Goal: Information Seeking & Learning: Check status

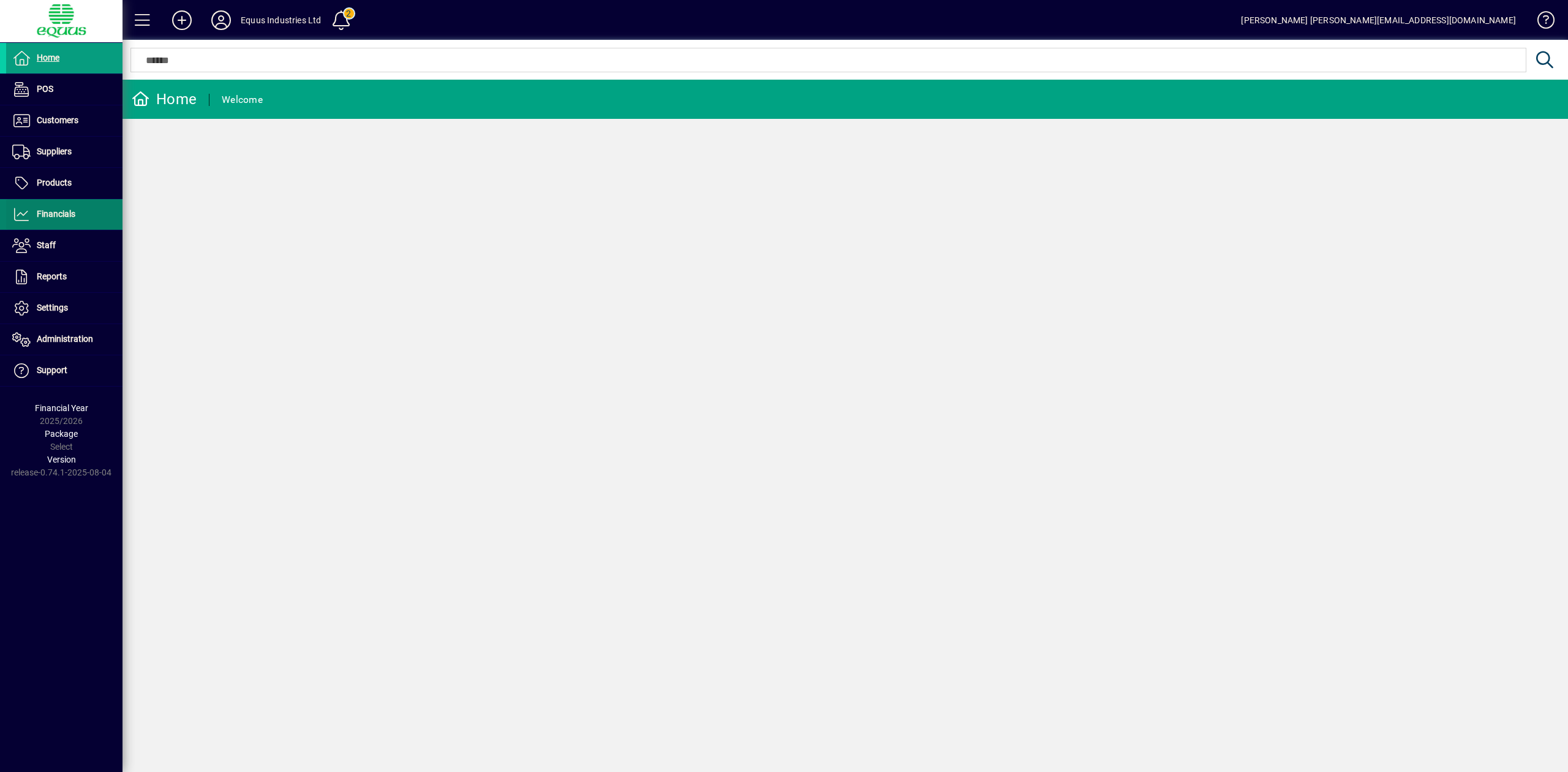
click at [56, 219] on span "Financials" at bounding box center [55, 214] width 39 height 10
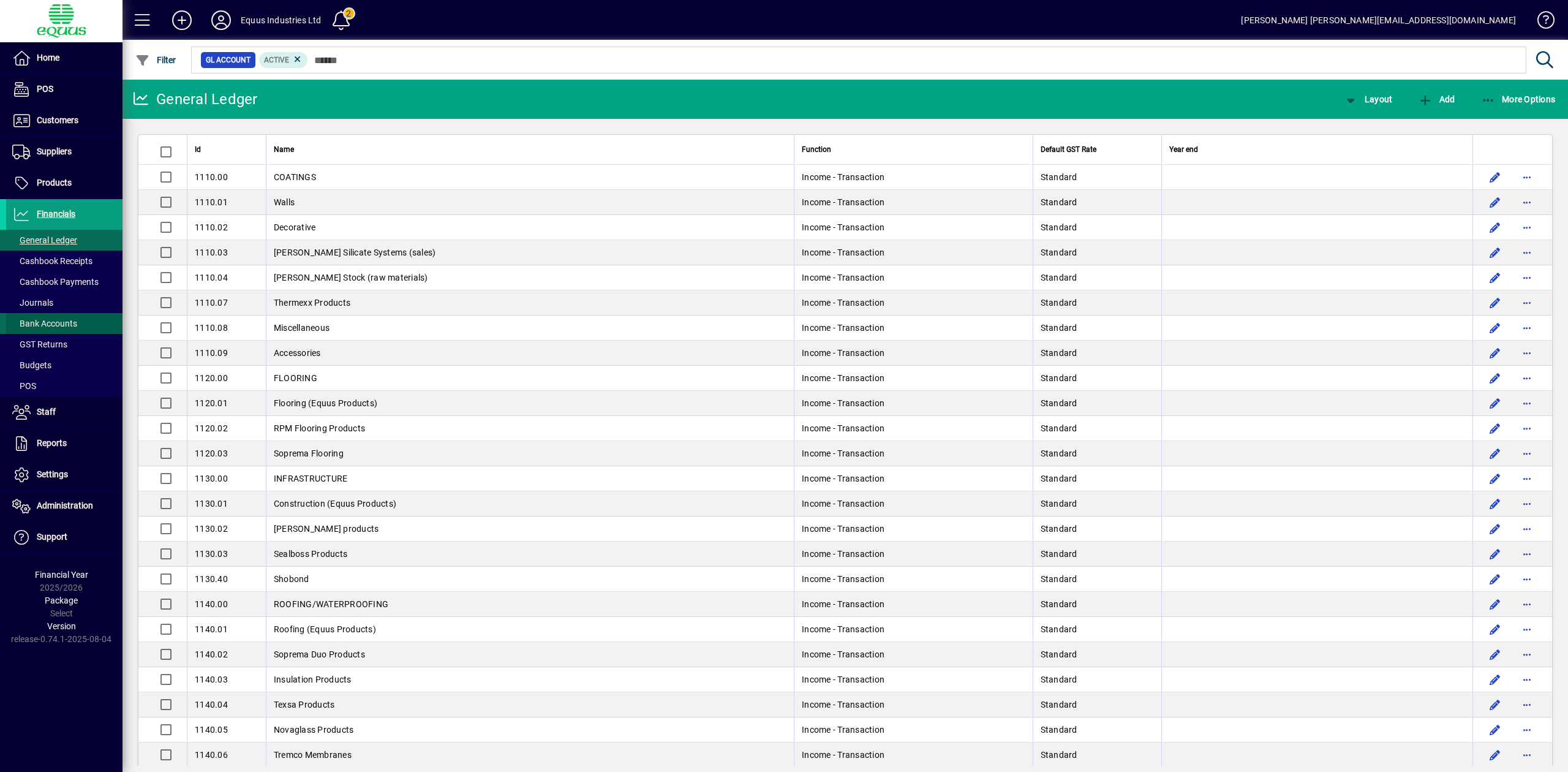
click at [47, 327] on span "Bank Accounts" at bounding box center [45, 323] width 65 height 10
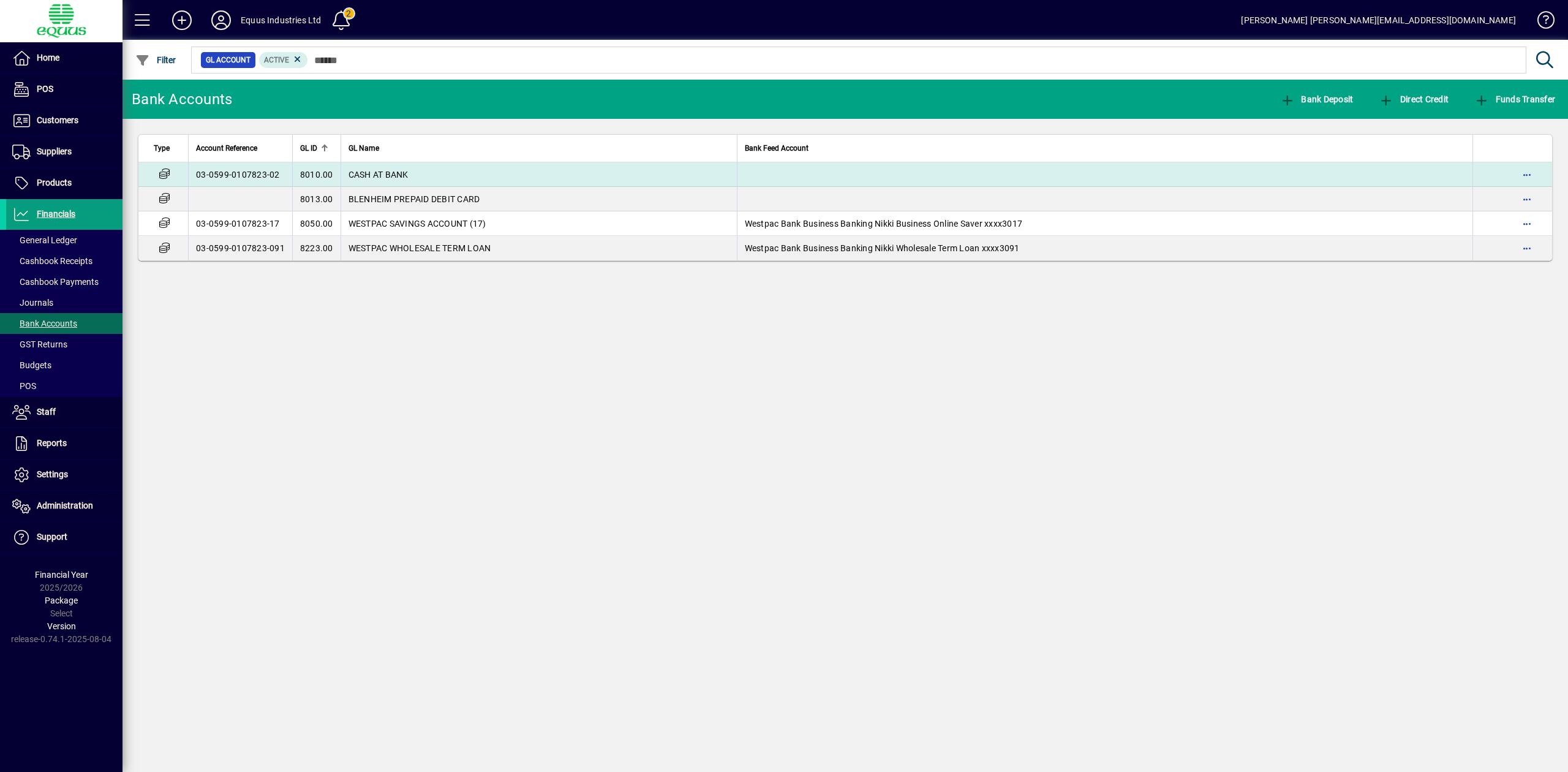
click at [361, 174] on span "CASH AT BANK" at bounding box center [379, 174] width 60 height 10
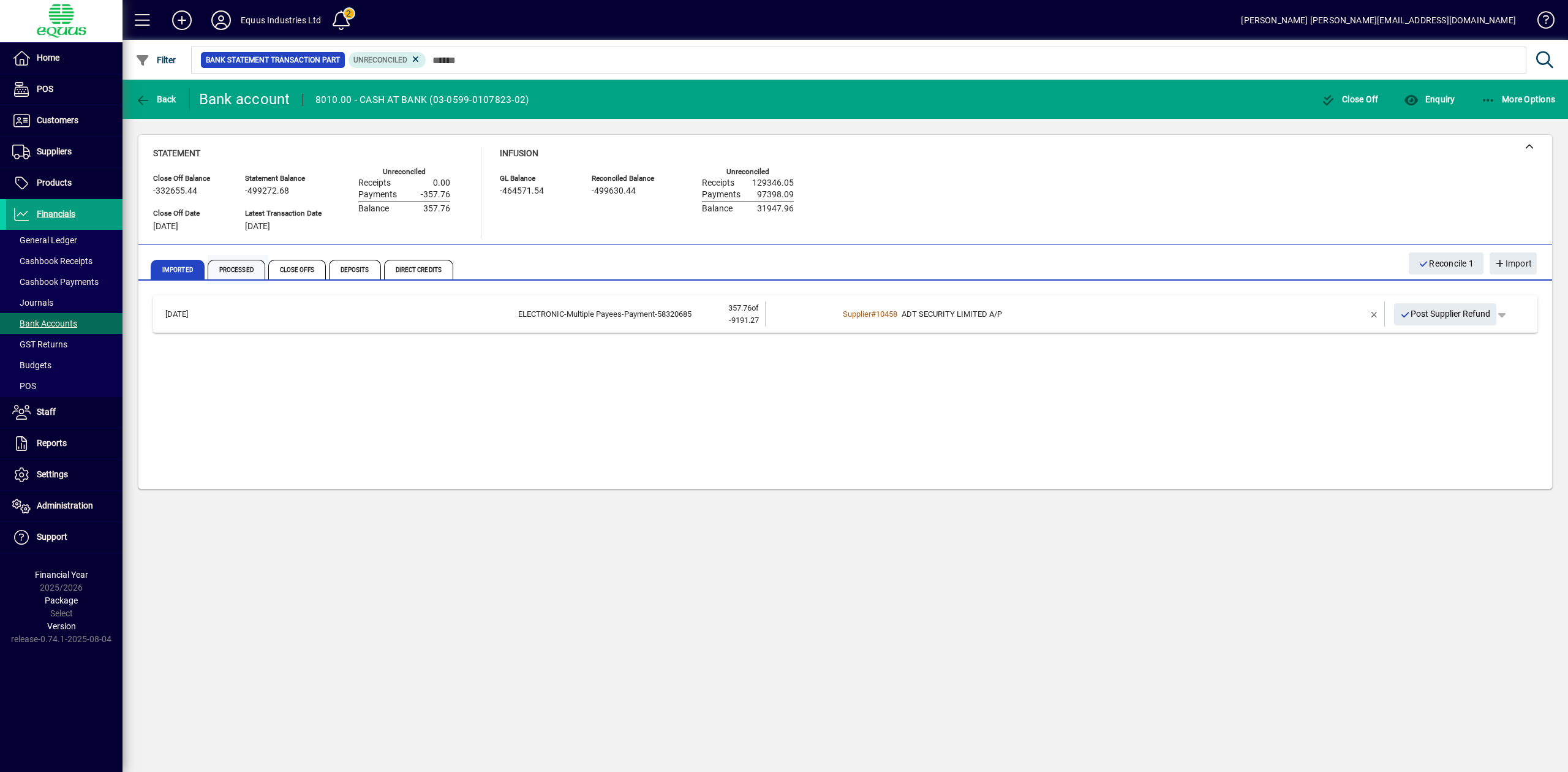
click at [241, 268] on span "Processed" at bounding box center [236, 269] width 58 height 20
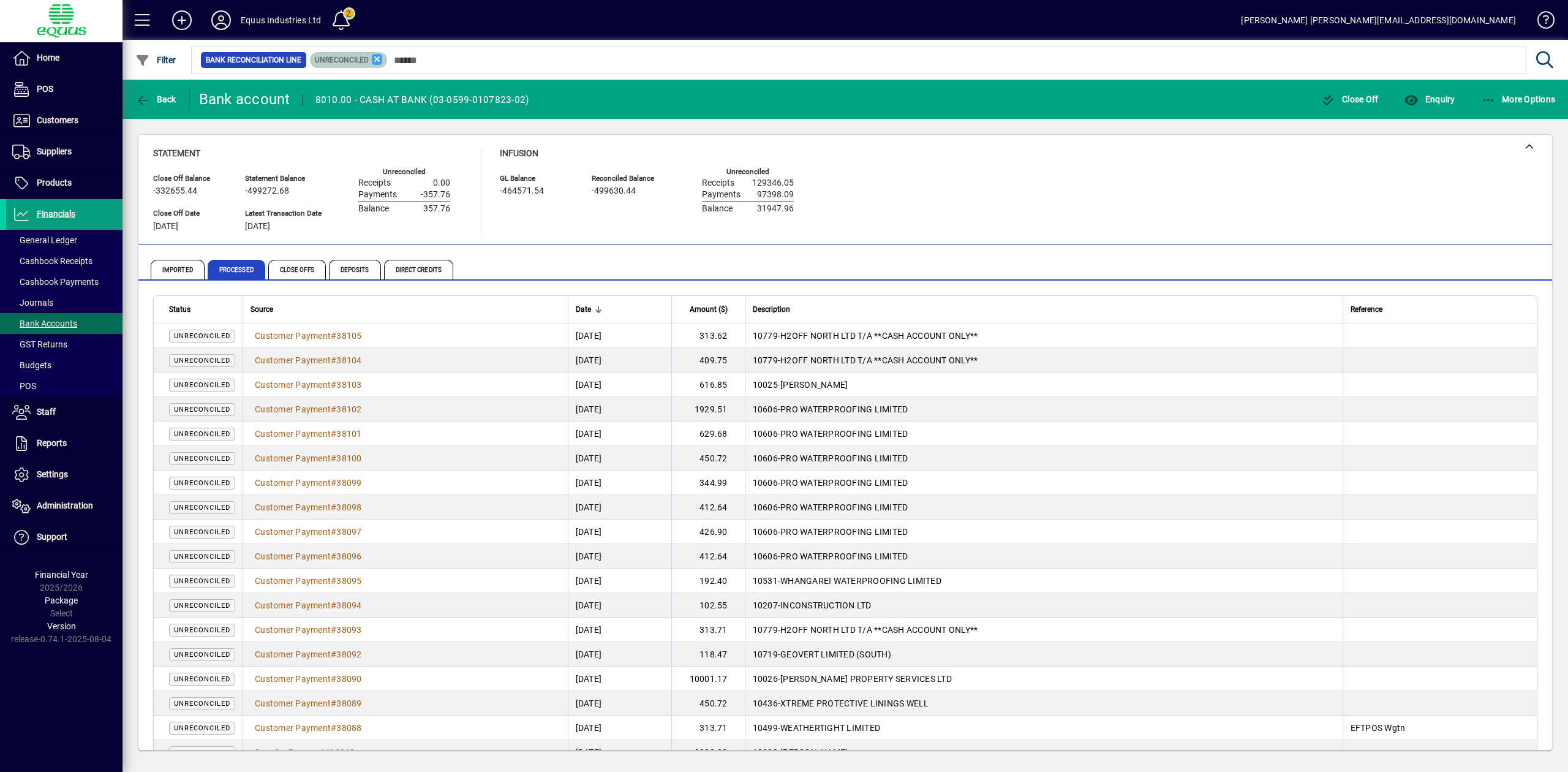
click at [373, 59] on icon at bounding box center [377, 59] width 11 height 11
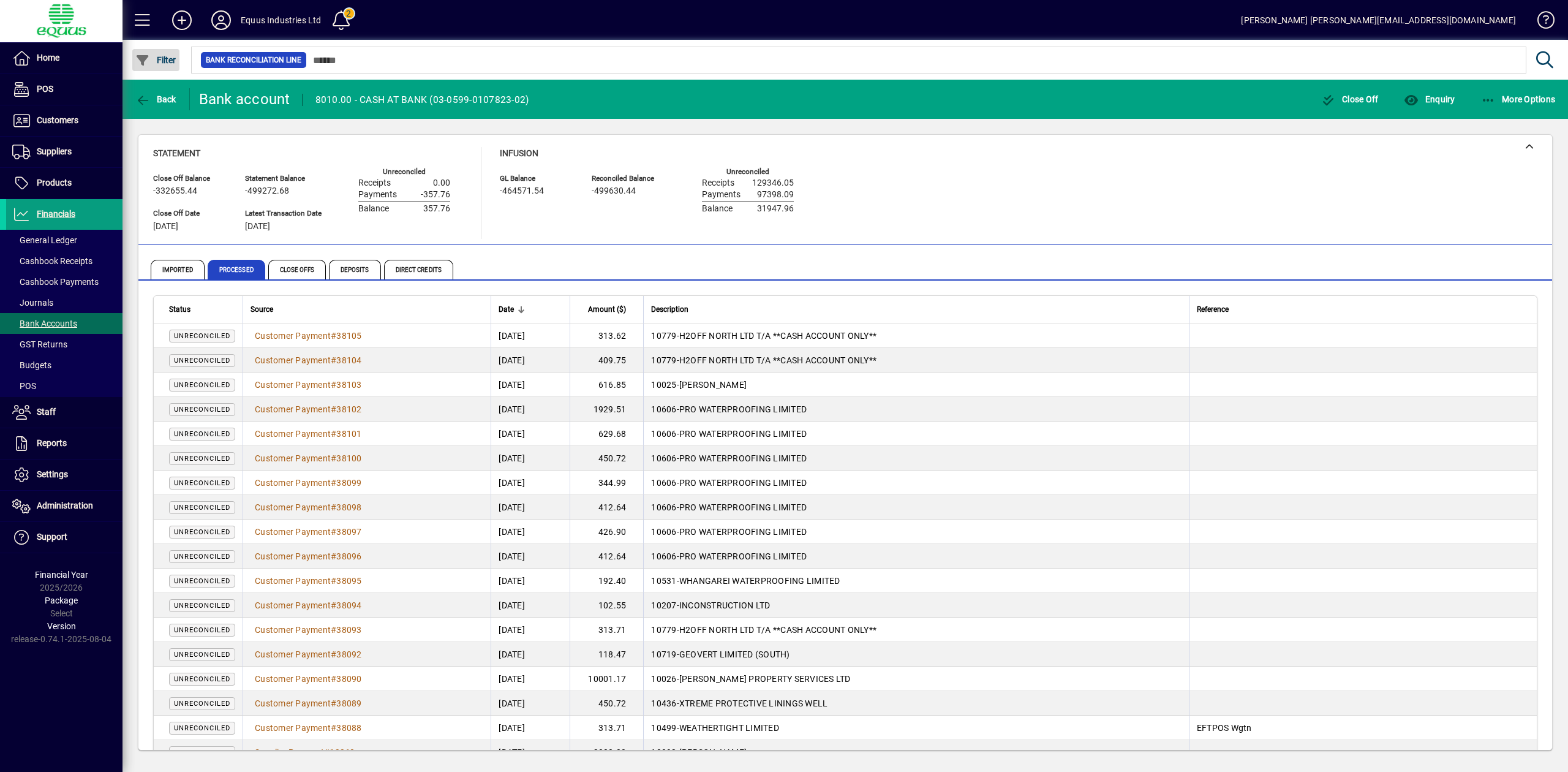
click at [160, 60] on span "Filter" at bounding box center [156, 60] width 41 height 10
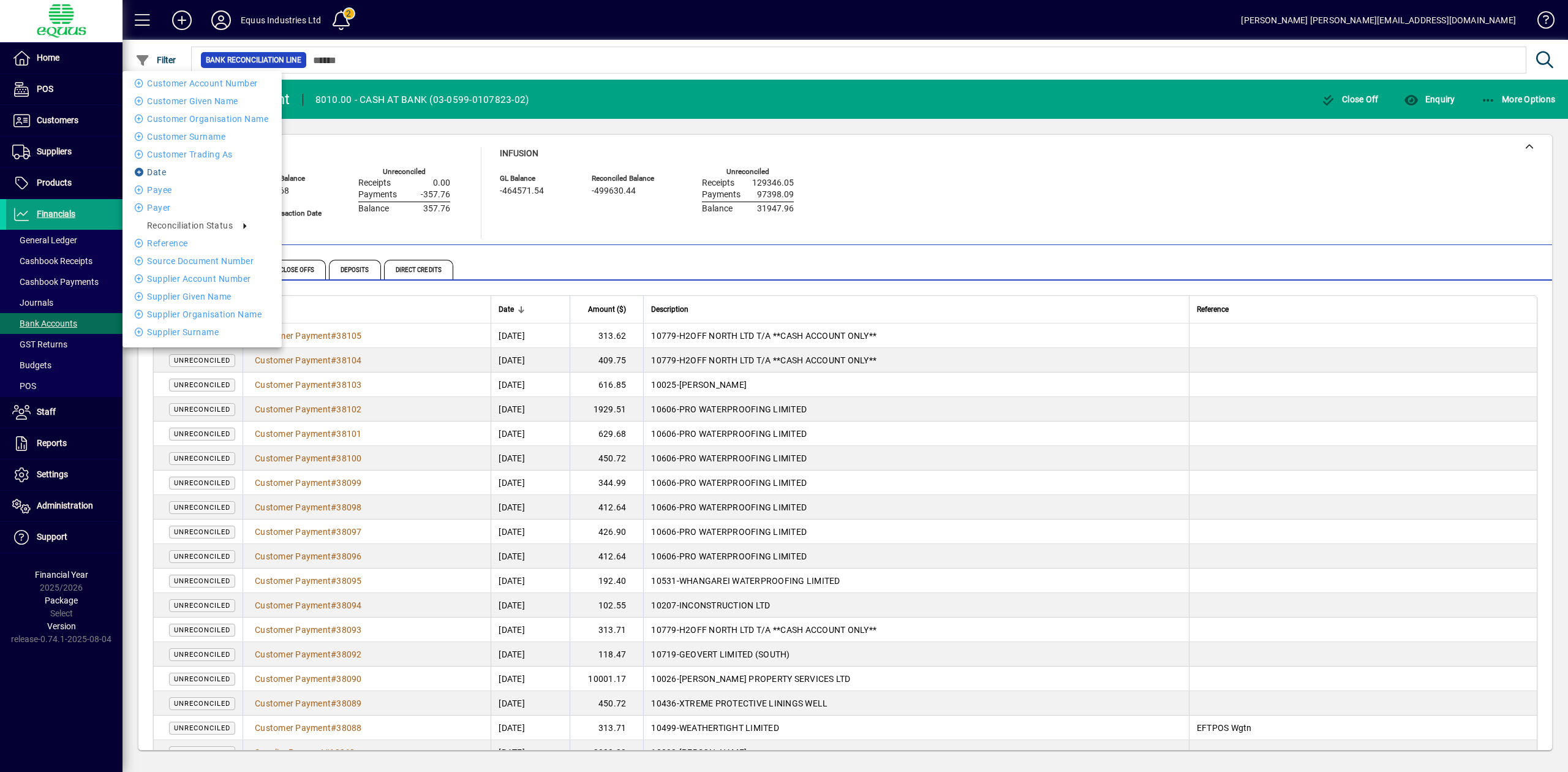
click at [162, 173] on li "Date" at bounding box center [202, 172] width 160 height 15
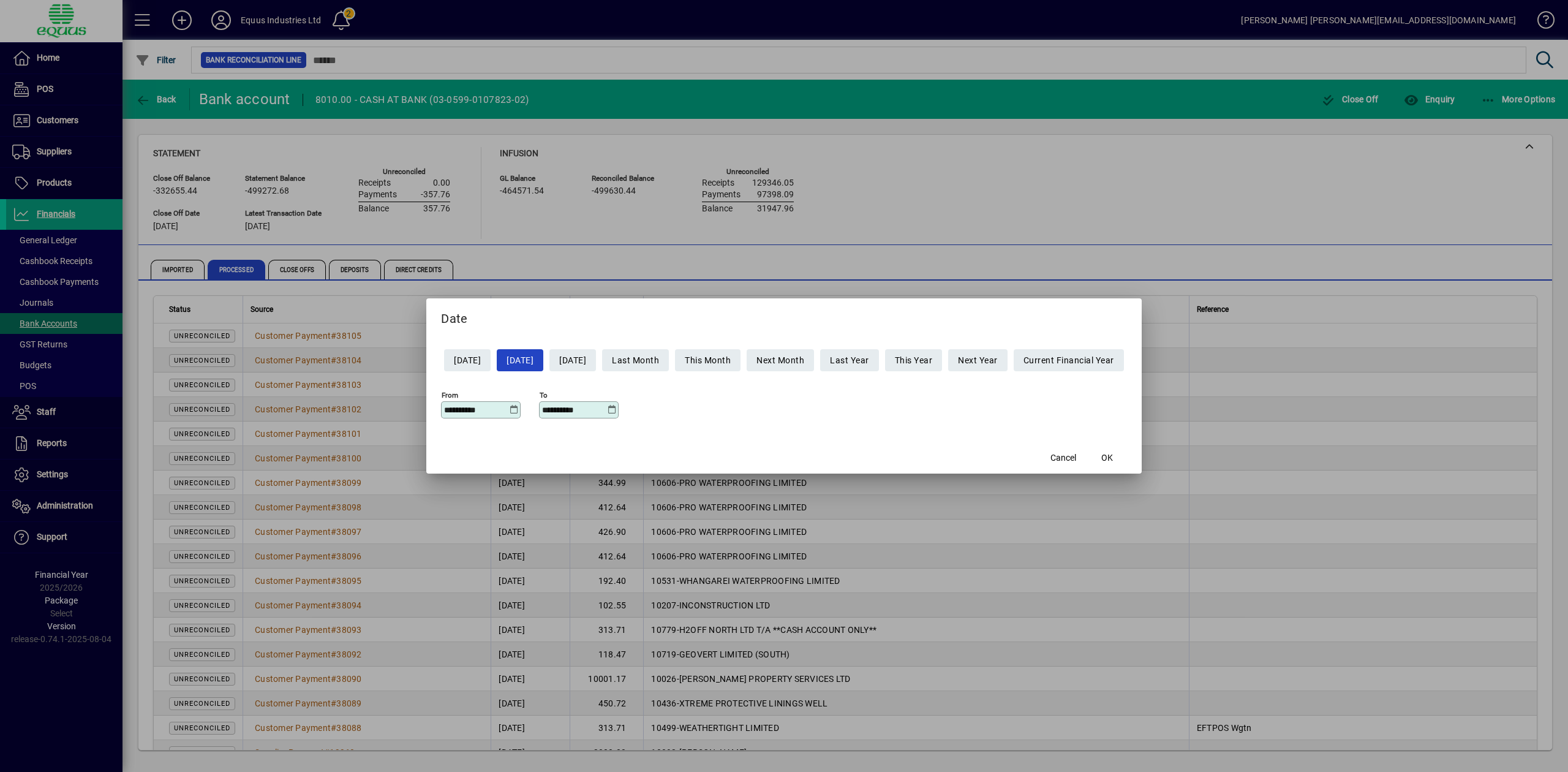
drag, startPoint x: 493, startPoint y: 407, endPoint x: 388, endPoint y: 405, distance: 105.0
click at [388, 405] on div "**********" at bounding box center [784, 386] width 1568 height 772
type input "**********"
click at [1125, 460] on span "button" at bounding box center [1107, 458] width 39 height 30
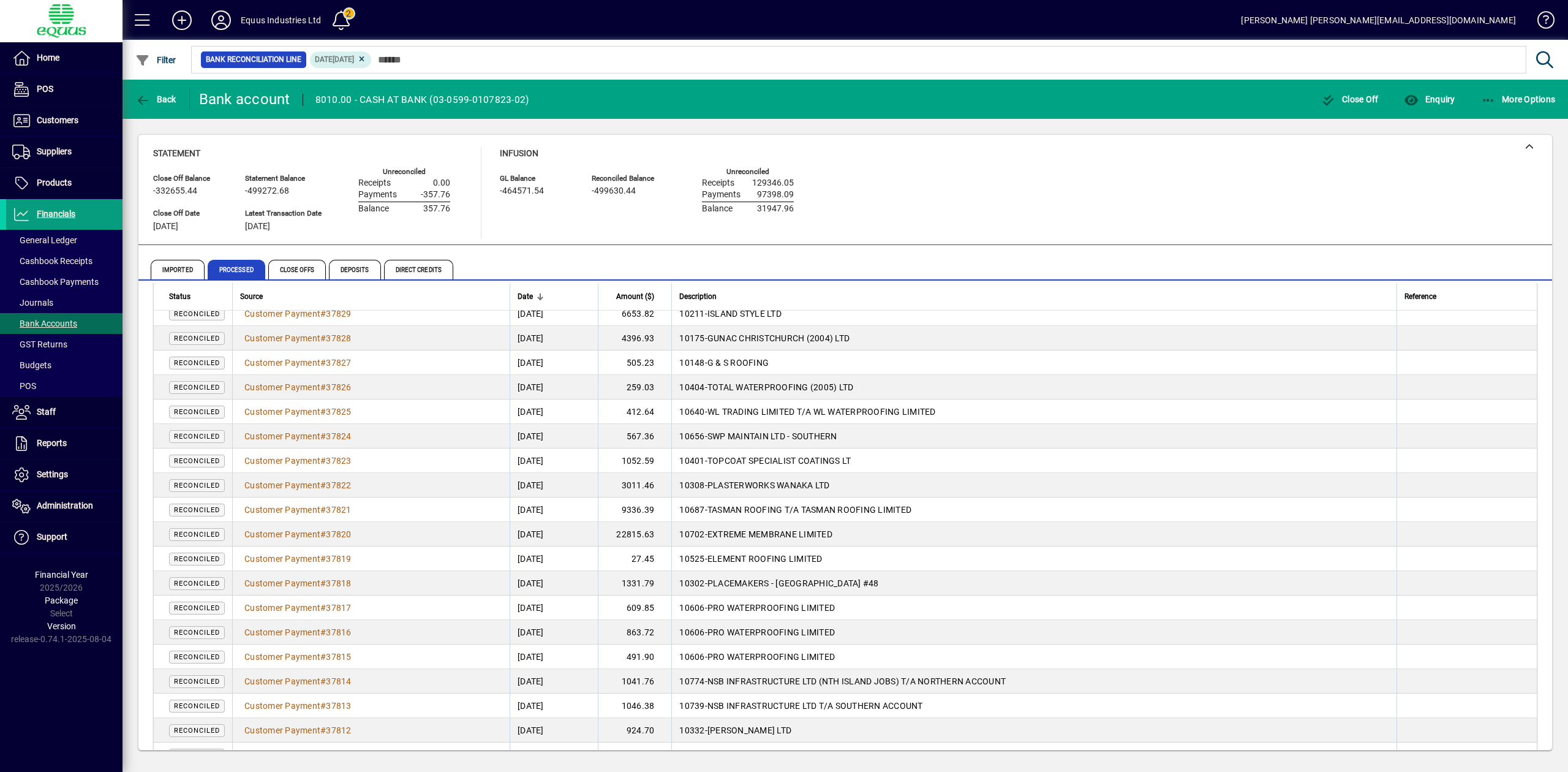
scroll to position [368, 0]
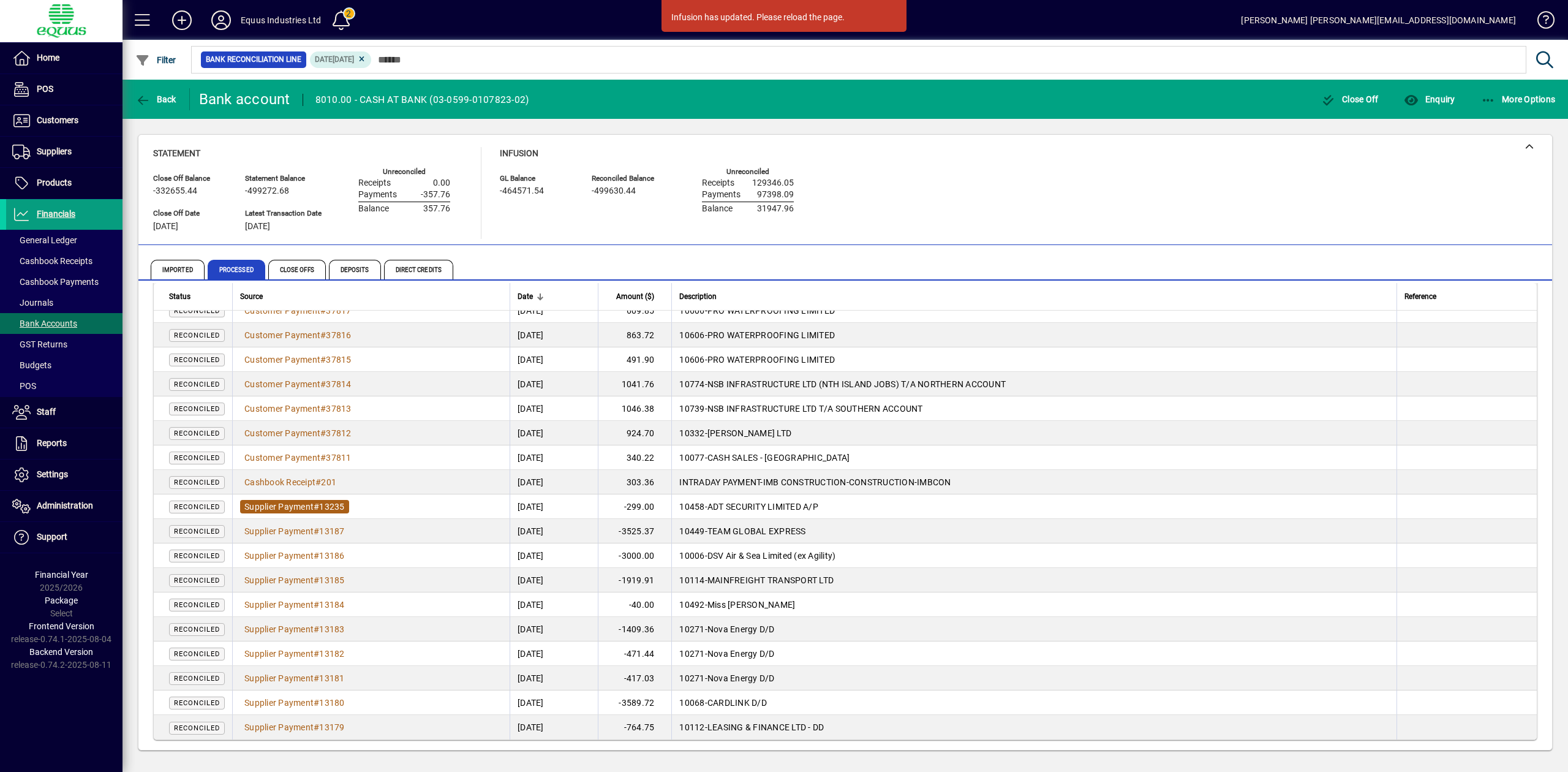
click at [278, 507] on span "Supplier Payment" at bounding box center [279, 507] width 69 height 10
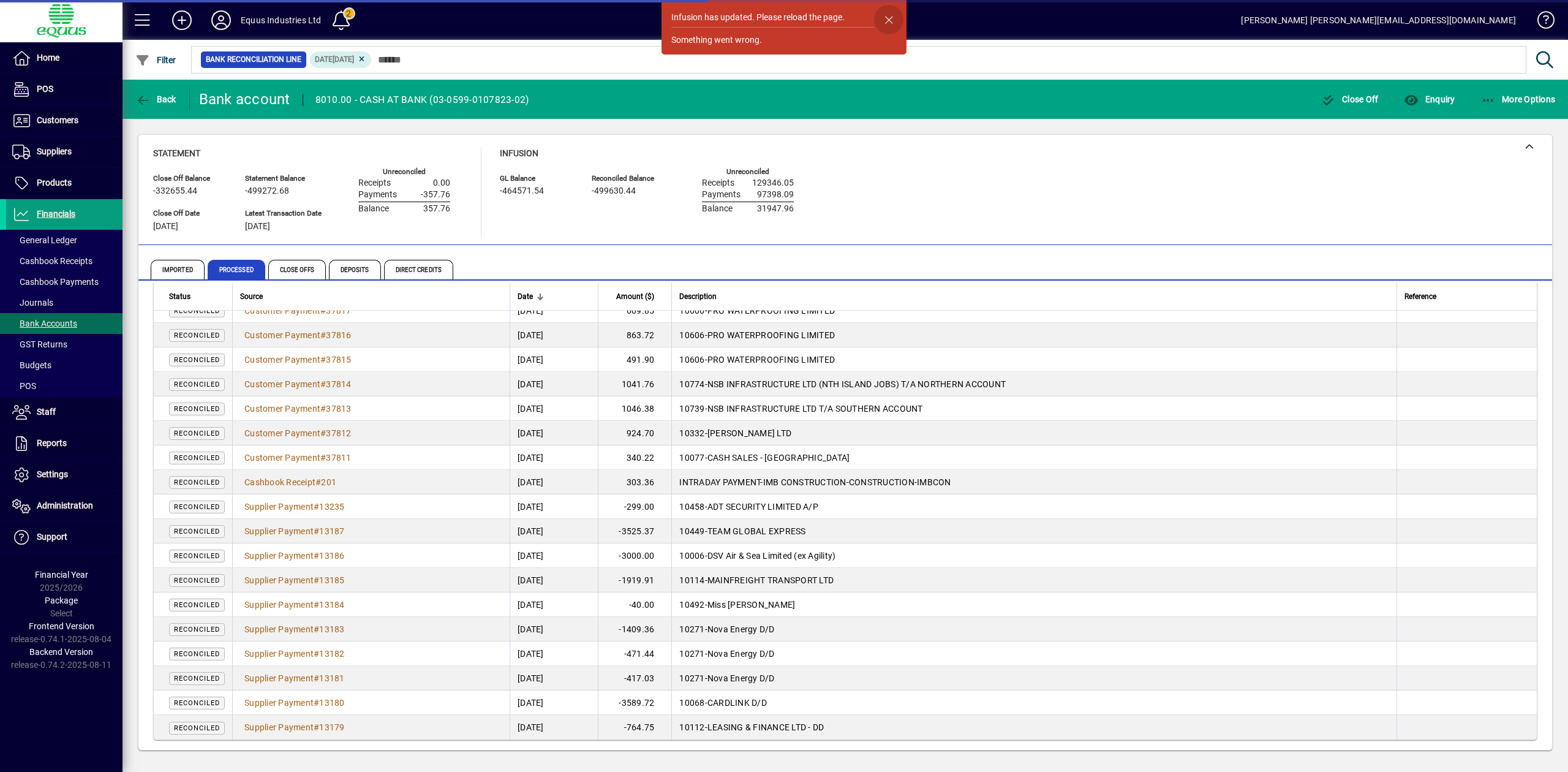
click at [889, 20] on span "button" at bounding box center [889, 20] width 30 height 30
click at [295, 508] on span "Supplier Payment" at bounding box center [279, 507] width 69 height 10
click at [887, 15] on span "button" at bounding box center [889, 20] width 30 height 30
click at [312, 503] on span "Supplier Payment" at bounding box center [279, 507] width 69 height 10
click at [878, 16] on span "button" at bounding box center [889, 20] width 30 height 30
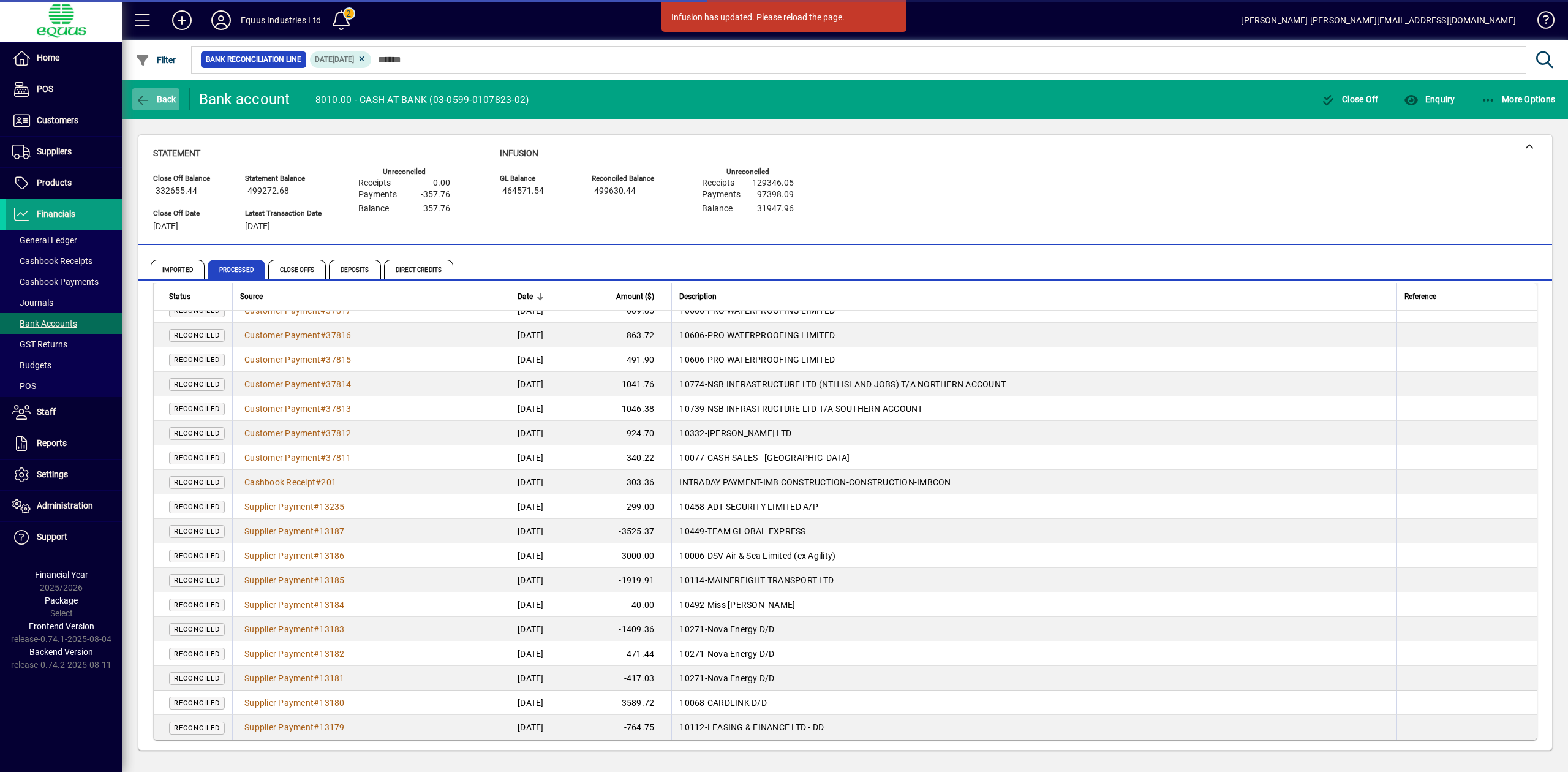
click at [153, 101] on span "Back" at bounding box center [156, 99] width 41 height 10
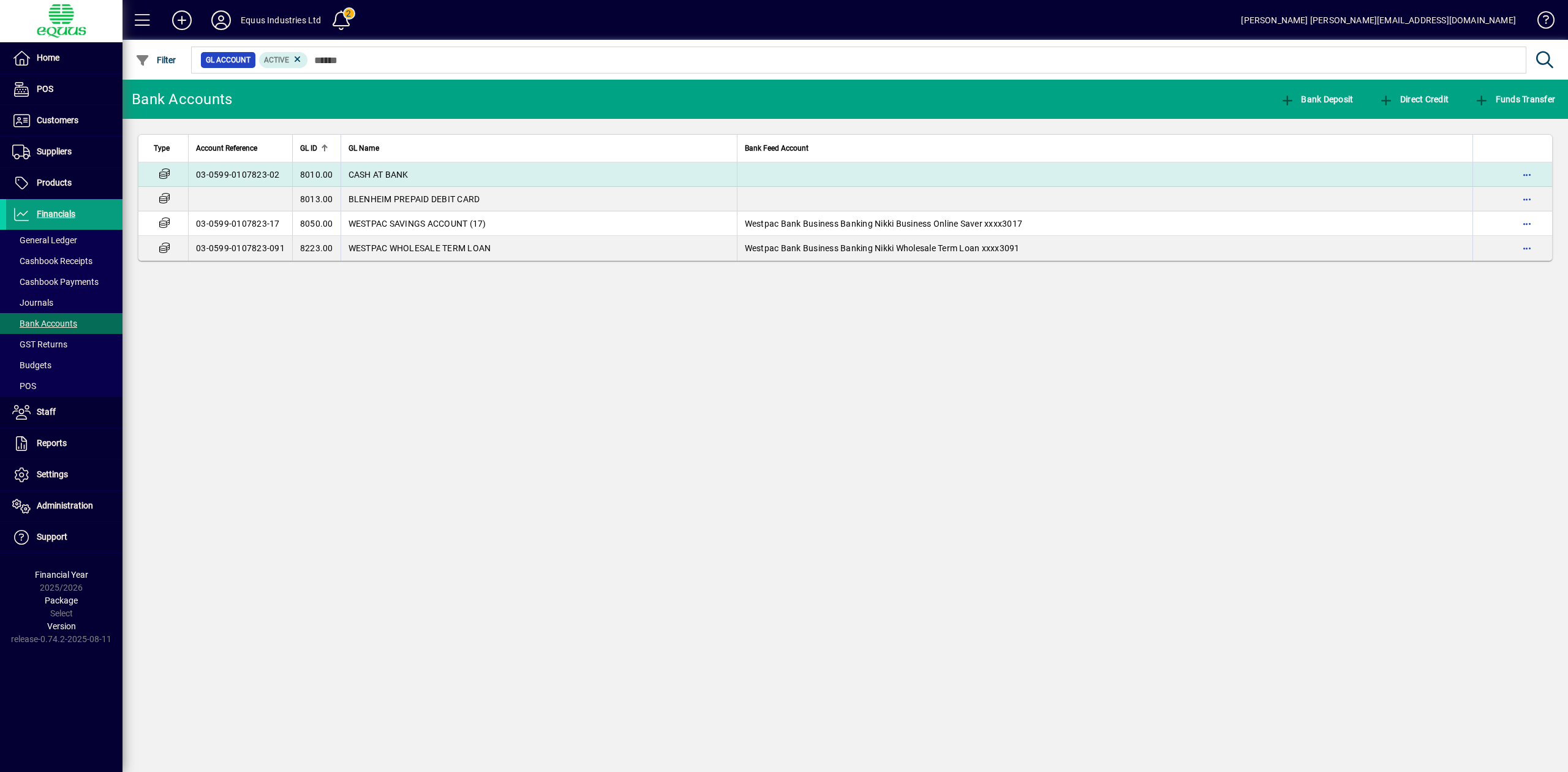
click at [490, 168] on td "CASH AT BANK" at bounding box center [538, 174] width 396 height 25
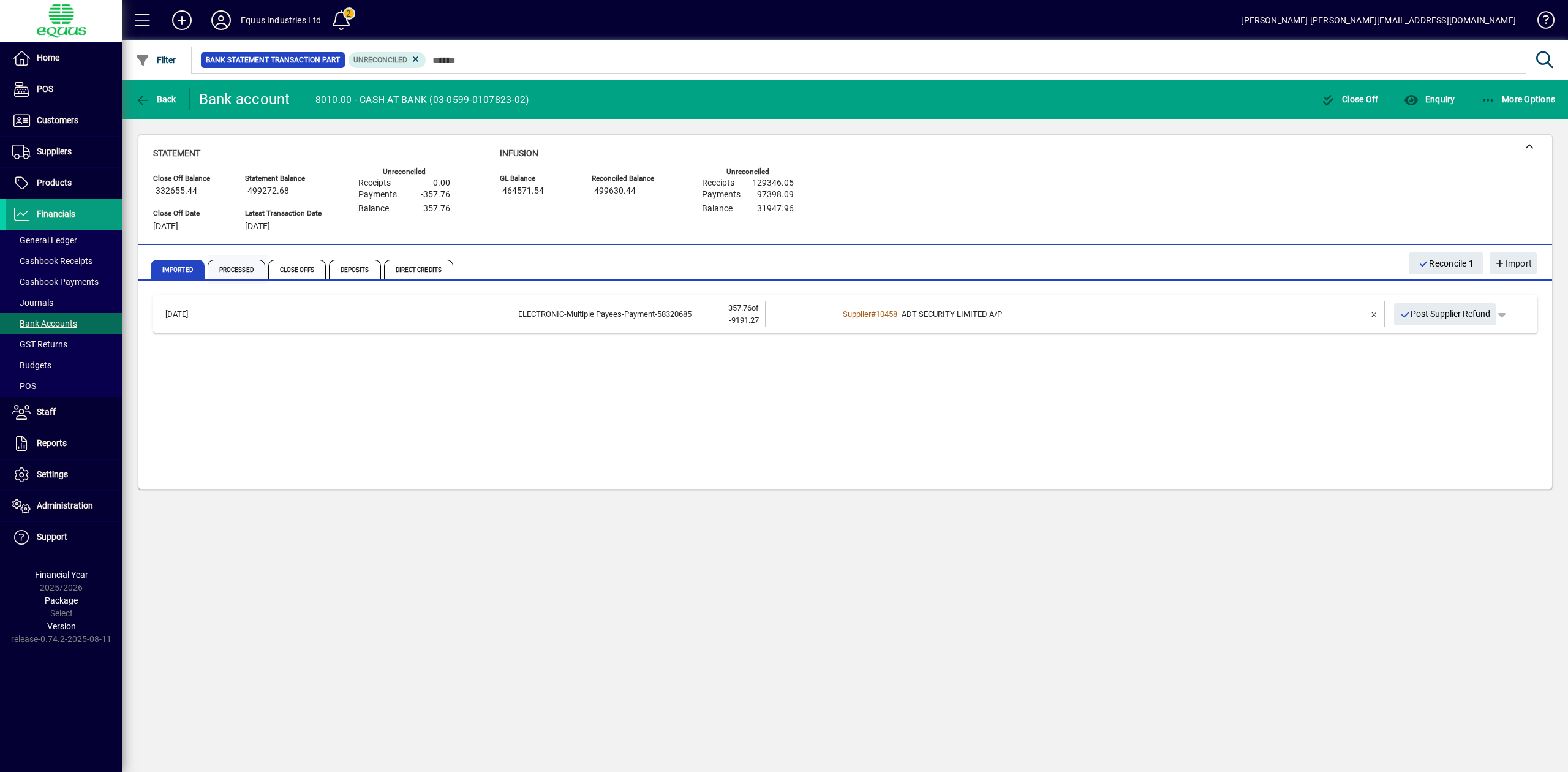
click at [245, 269] on span "Processed" at bounding box center [236, 269] width 58 height 20
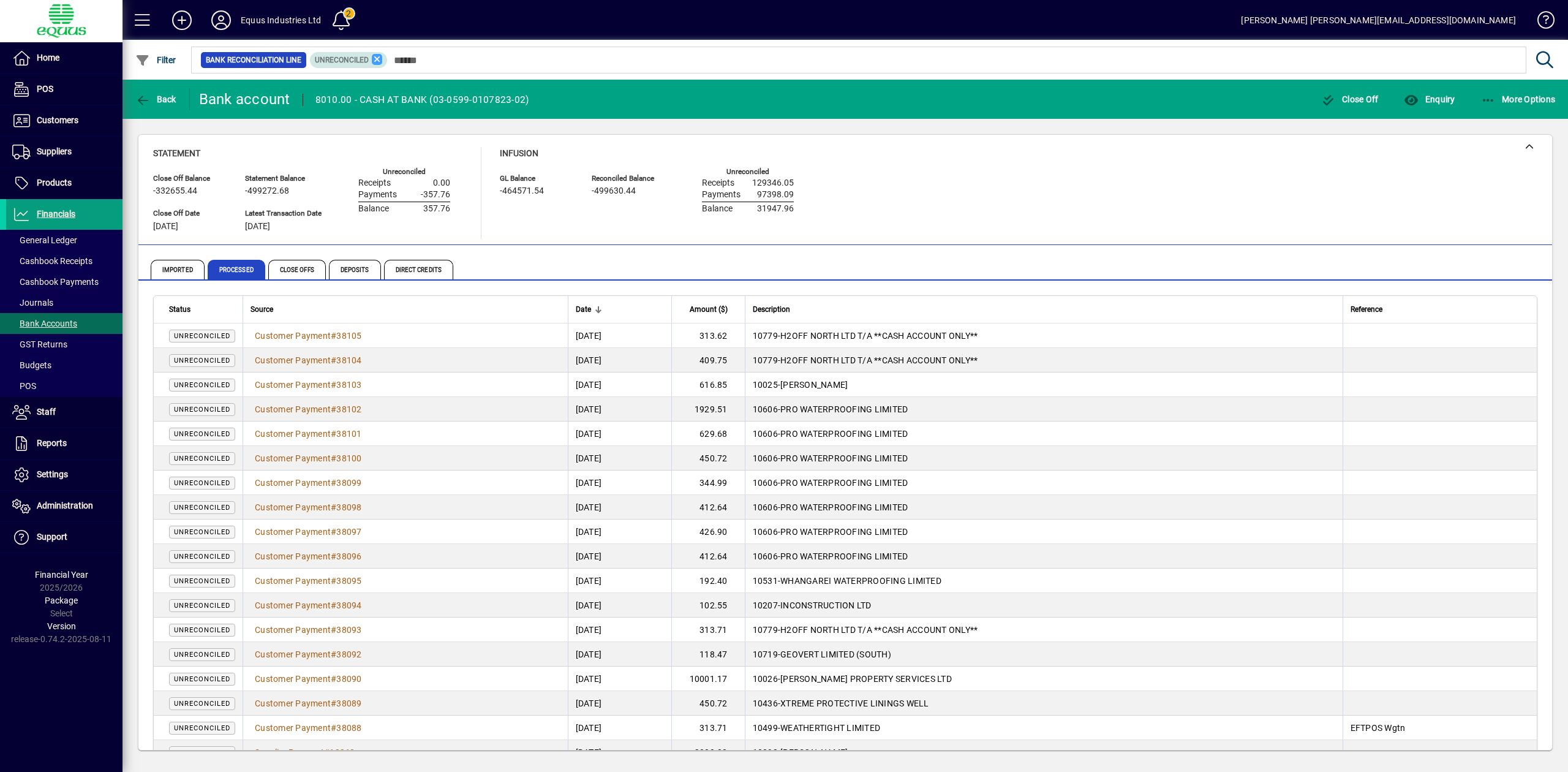
click at [380, 60] on icon at bounding box center [377, 59] width 11 height 11
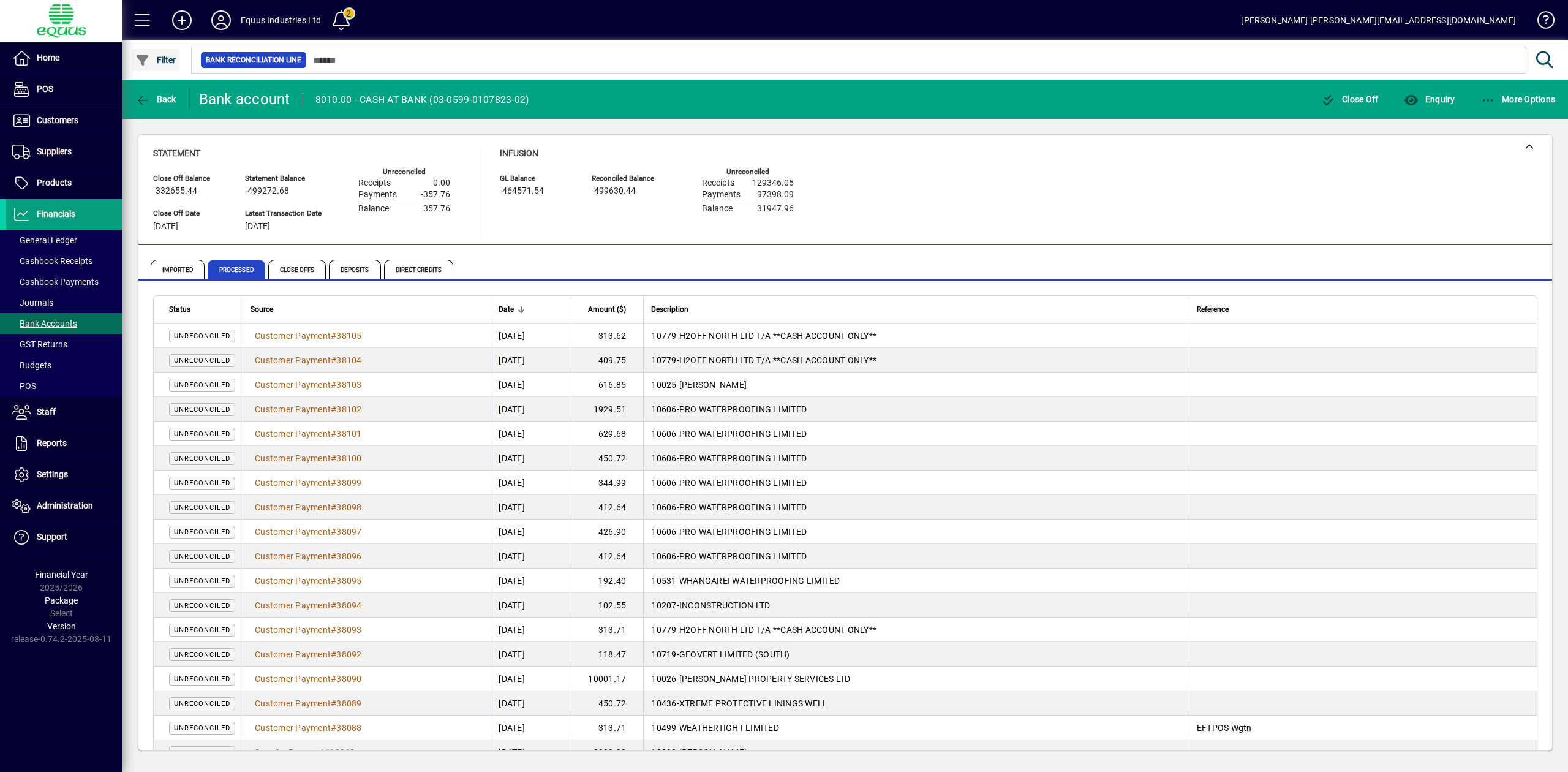
click at [152, 58] on span "Filter" at bounding box center [156, 60] width 41 height 10
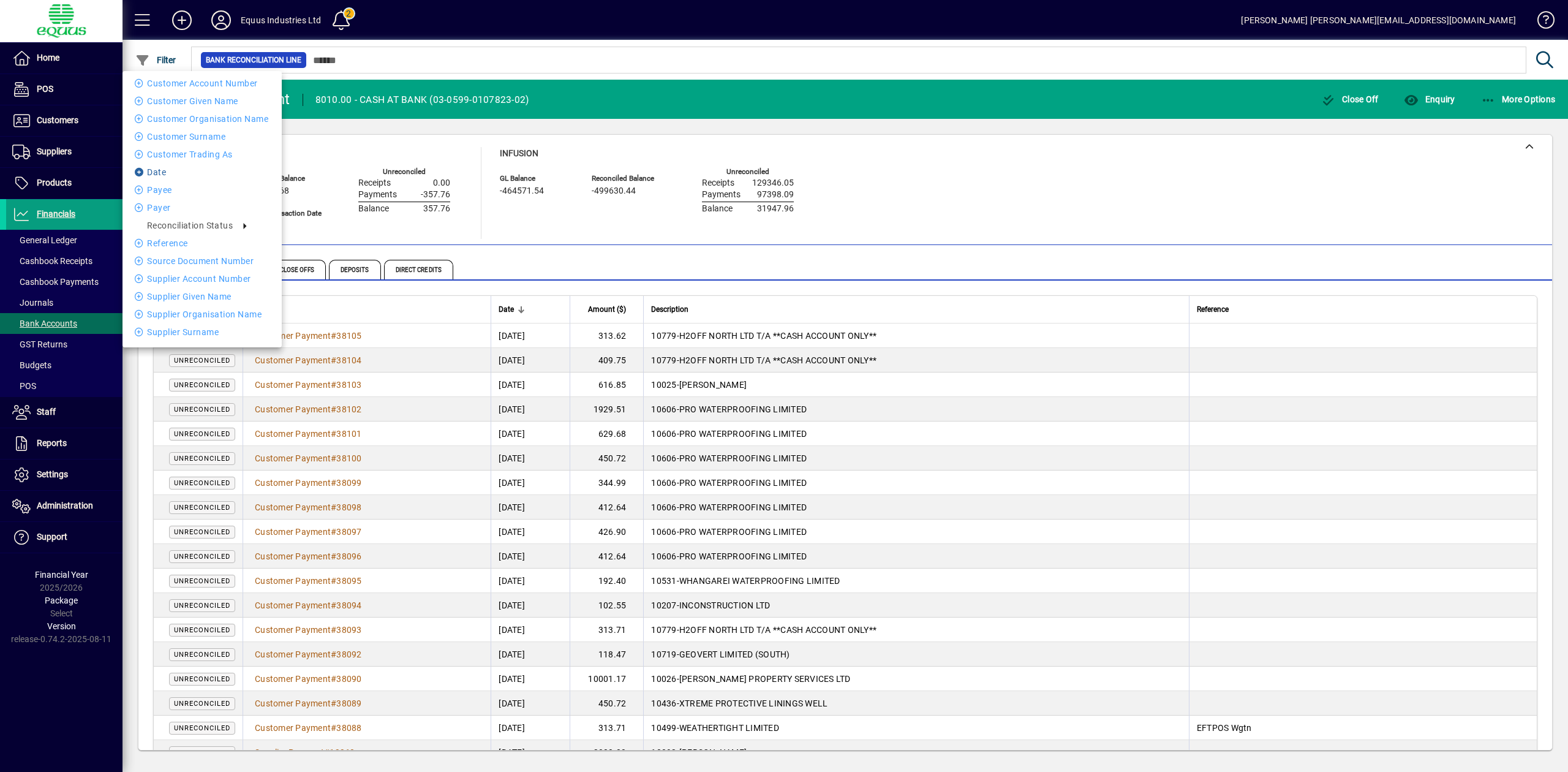
click at [164, 169] on li "Date" at bounding box center [202, 172] width 160 height 15
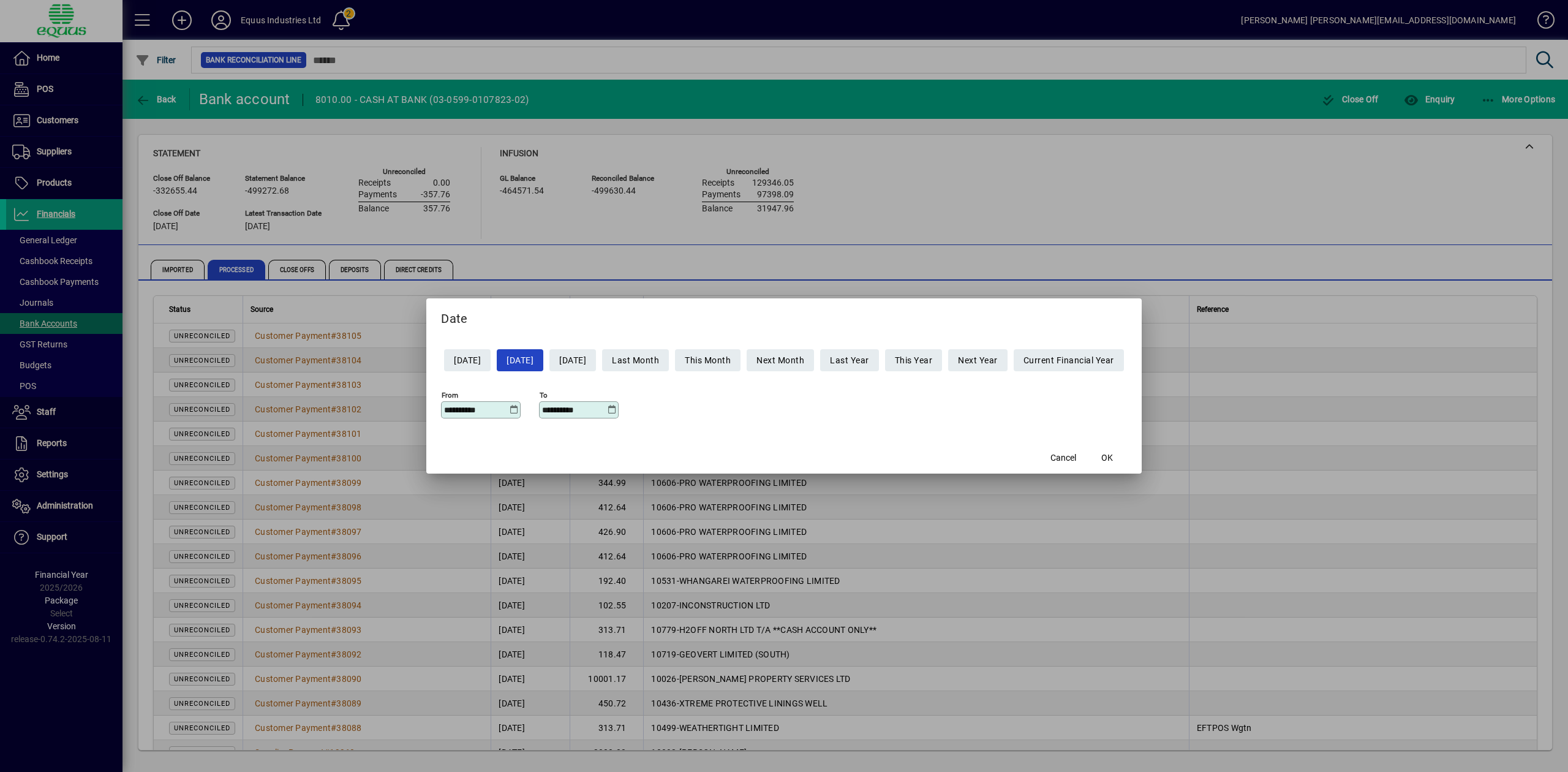
drag, startPoint x: 485, startPoint y: 412, endPoint x: 360, endPoint y: 412, distance: 125.0
click at [360, 412] on div "**********" at bounding box center [784, 386] width 1568 height 772
type input "**********"
click at [1113, 457] on span "OK" at bounding box center [1107, 458] width 12 height 13
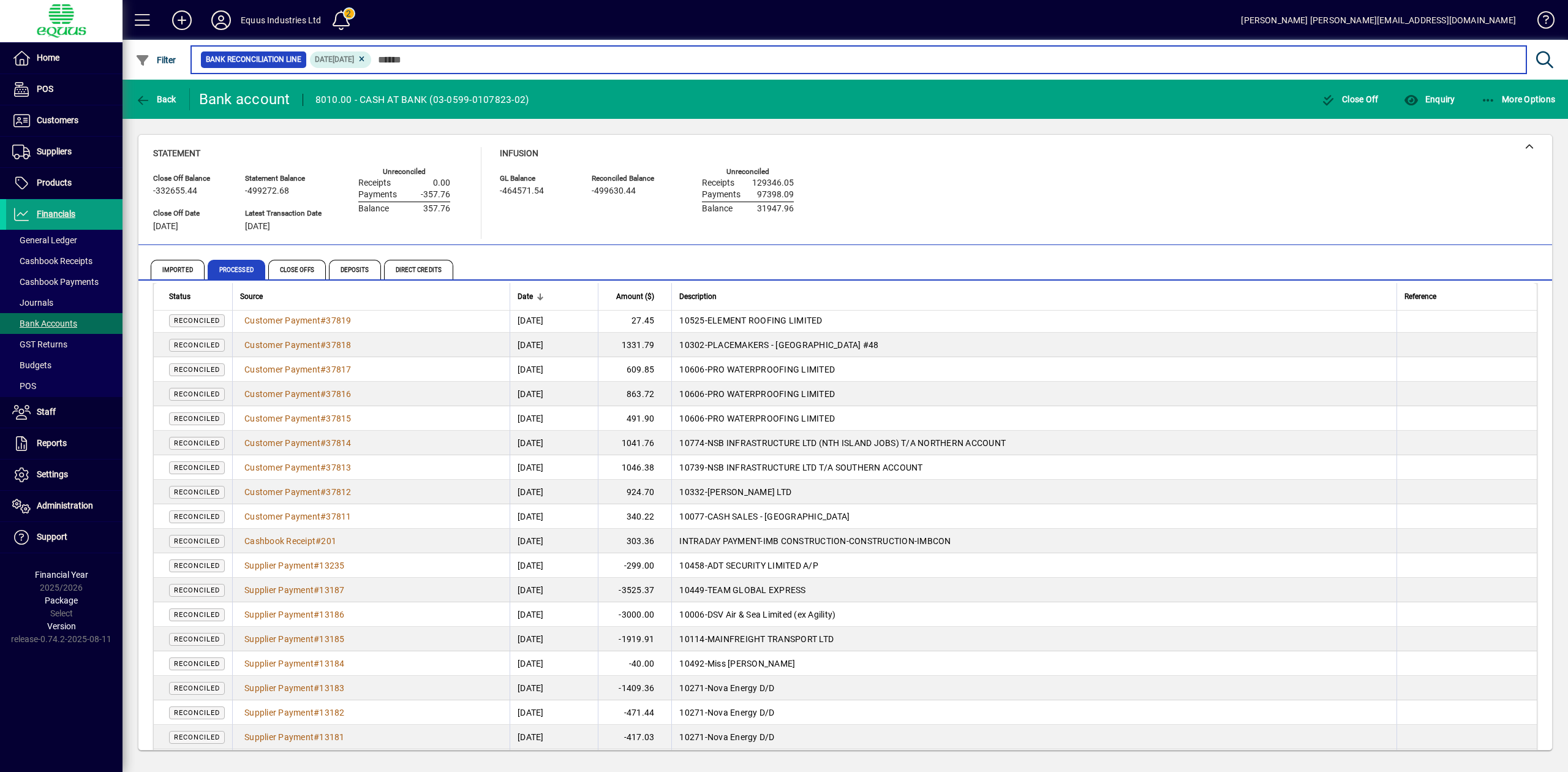
scroll to position [368, 0]
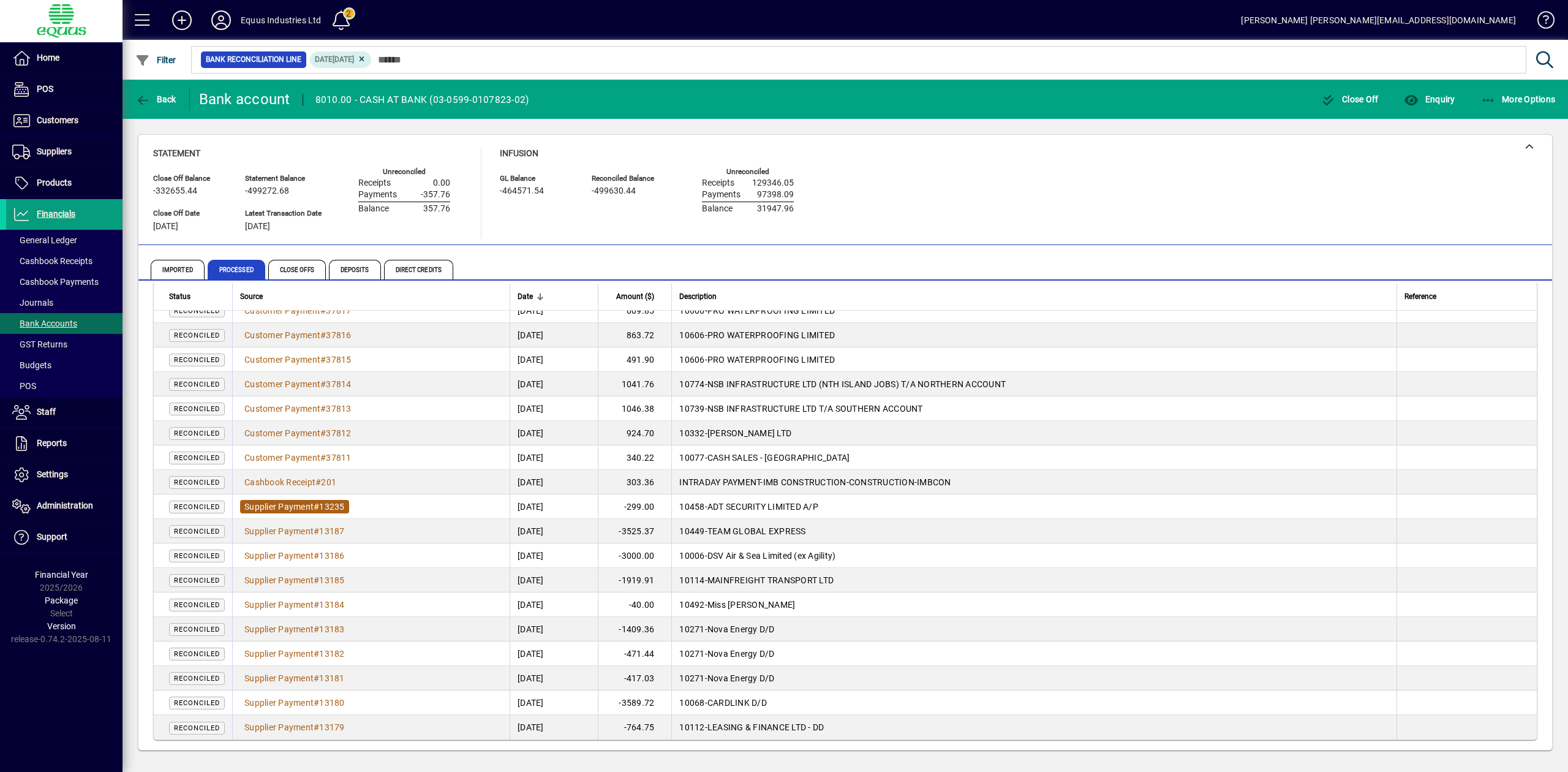
click at [313, 507] on span "Supplier Payment" at bounding box center [279, 507] width 69 height 10
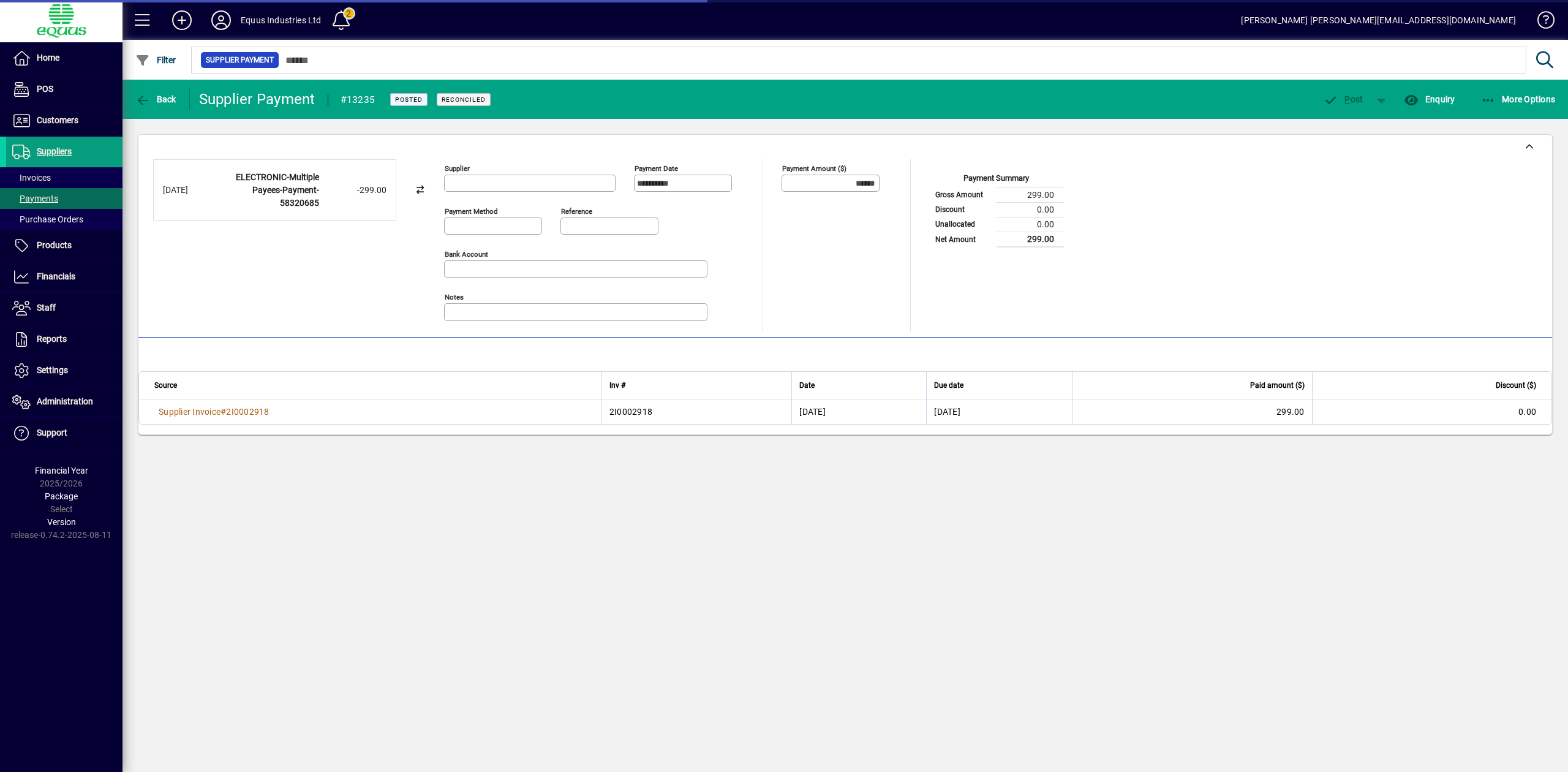
type input "**********"
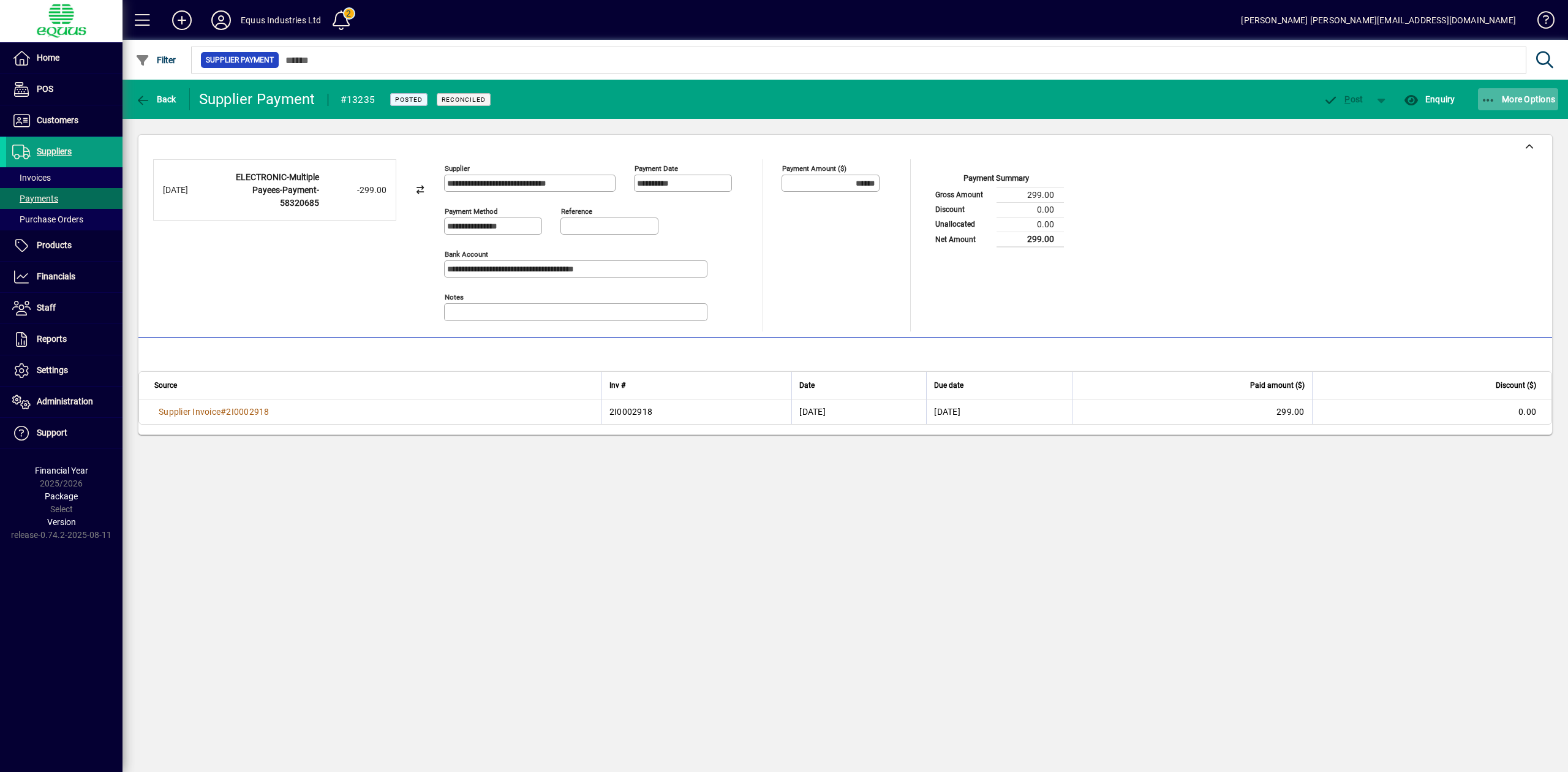
click at [1498, 101] on span "More Options" at bounding box center [1518, 99] width 74 height 10
click at [1284, 239] on div at bounding box center [784, 386] width 1568 height 772
click at [162, 101] on span "Back" at bounding box center [156, 99] width 41 height 10
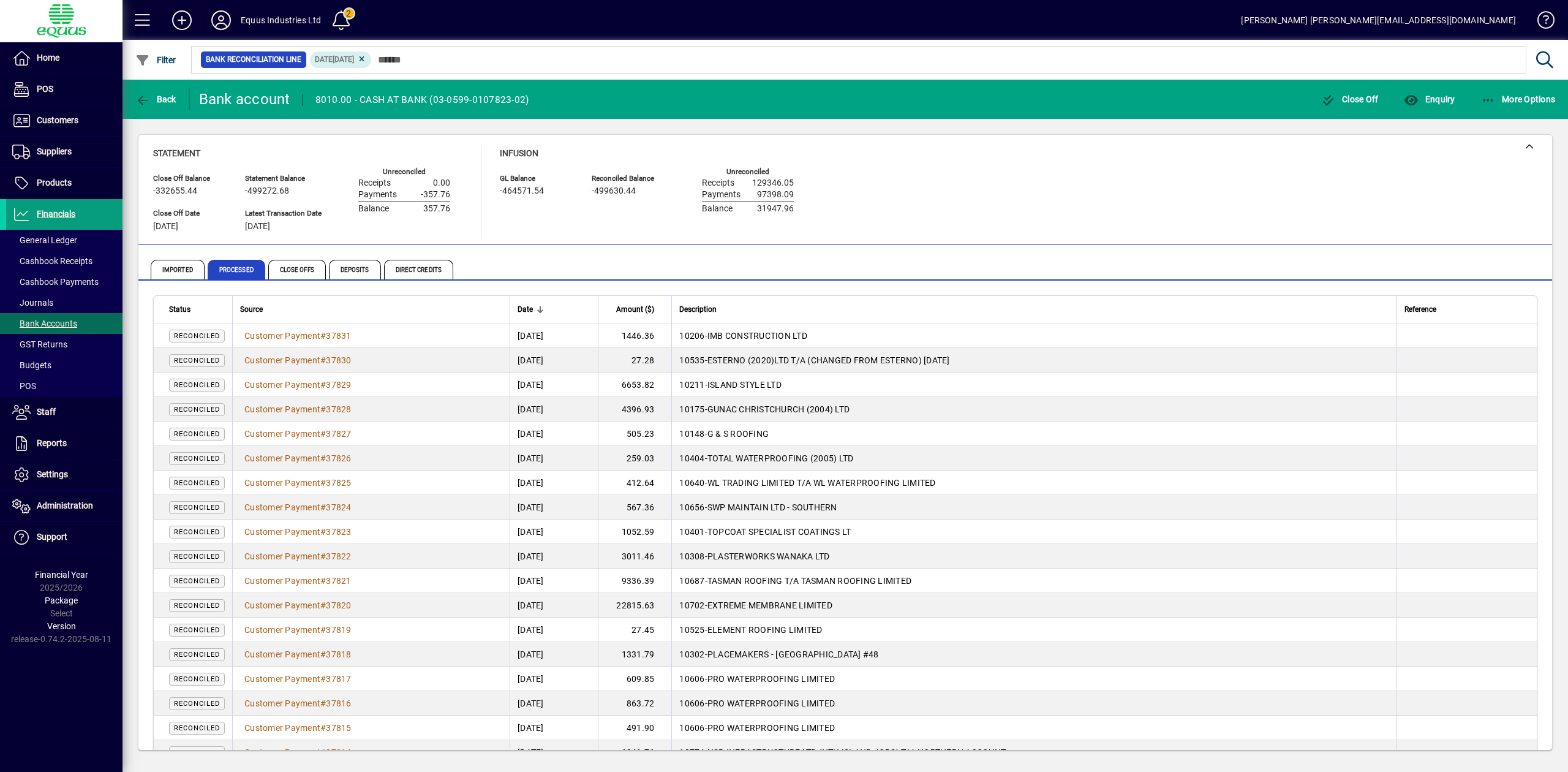
click at [221, 25] on icon at bounding box center [222, 21] width 25 height 20
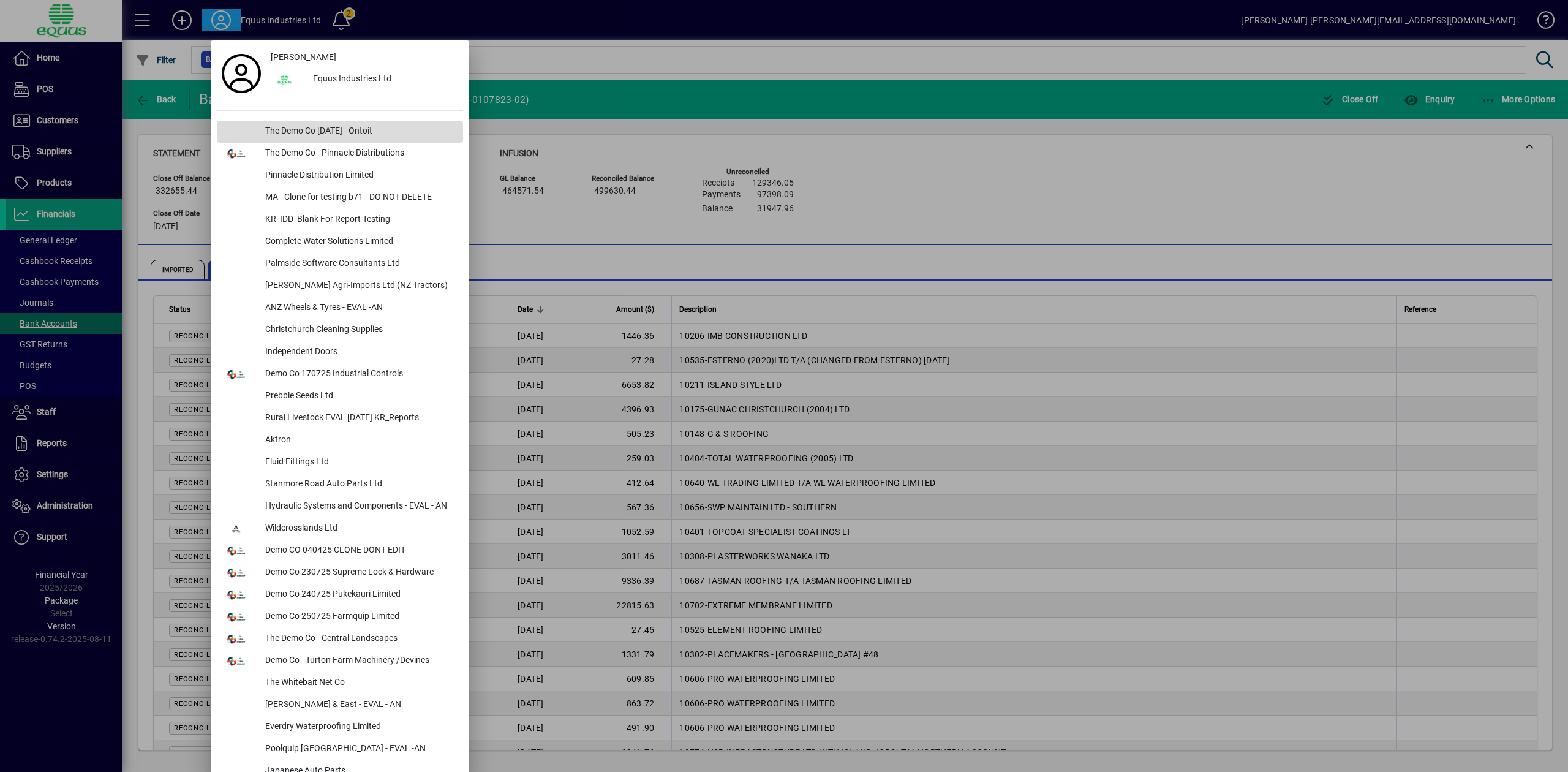
click at [287, 130] on div "The Demo Co Oct 2024 - Ontoit" at bounding box center [359, 131] width 207 height 22
